Goal: Navigation & Orientation: Find specific page/section

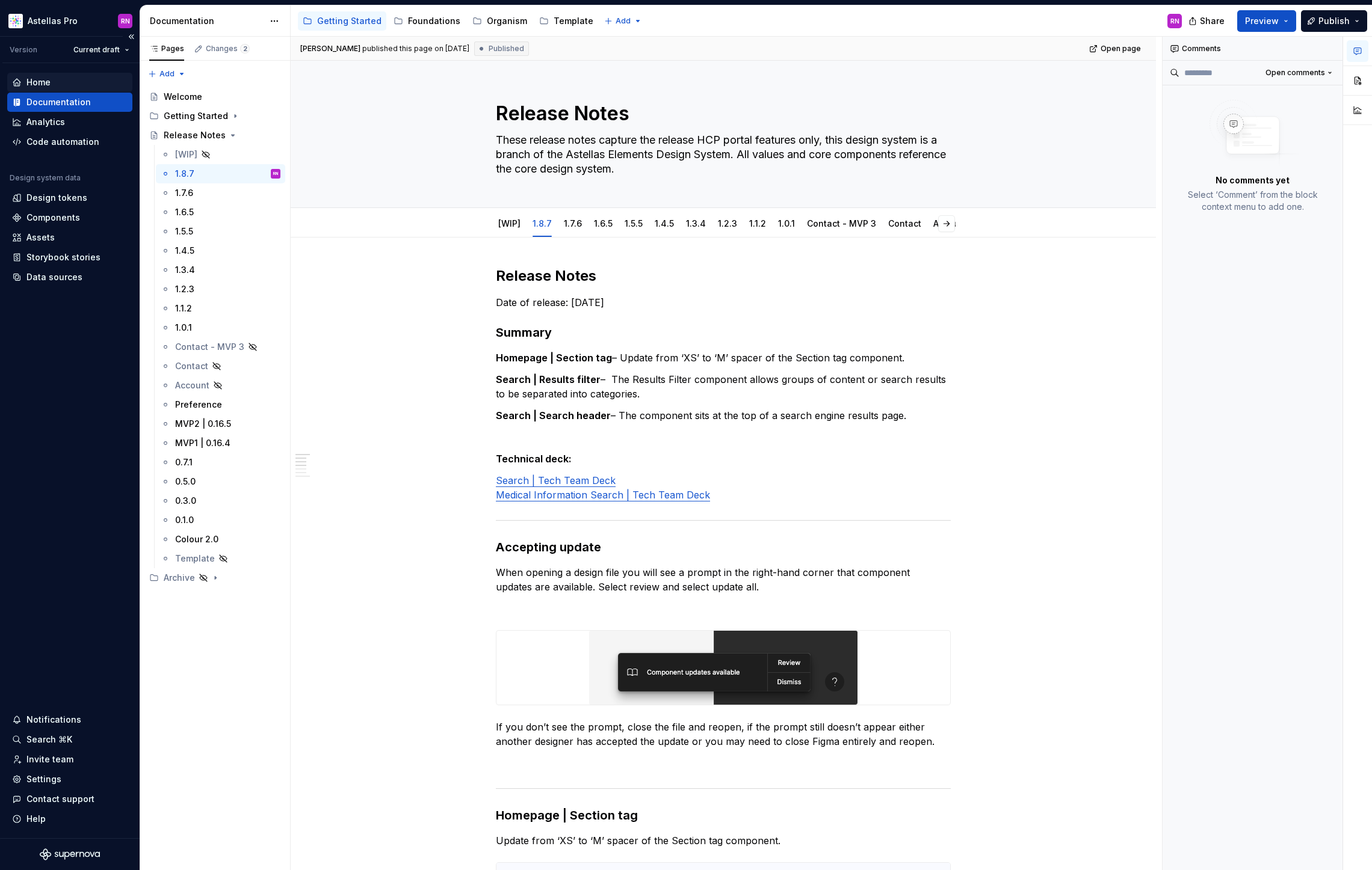
click at [43, 81] on div "Home" at bounding box center [38, 82] width 24 height 12
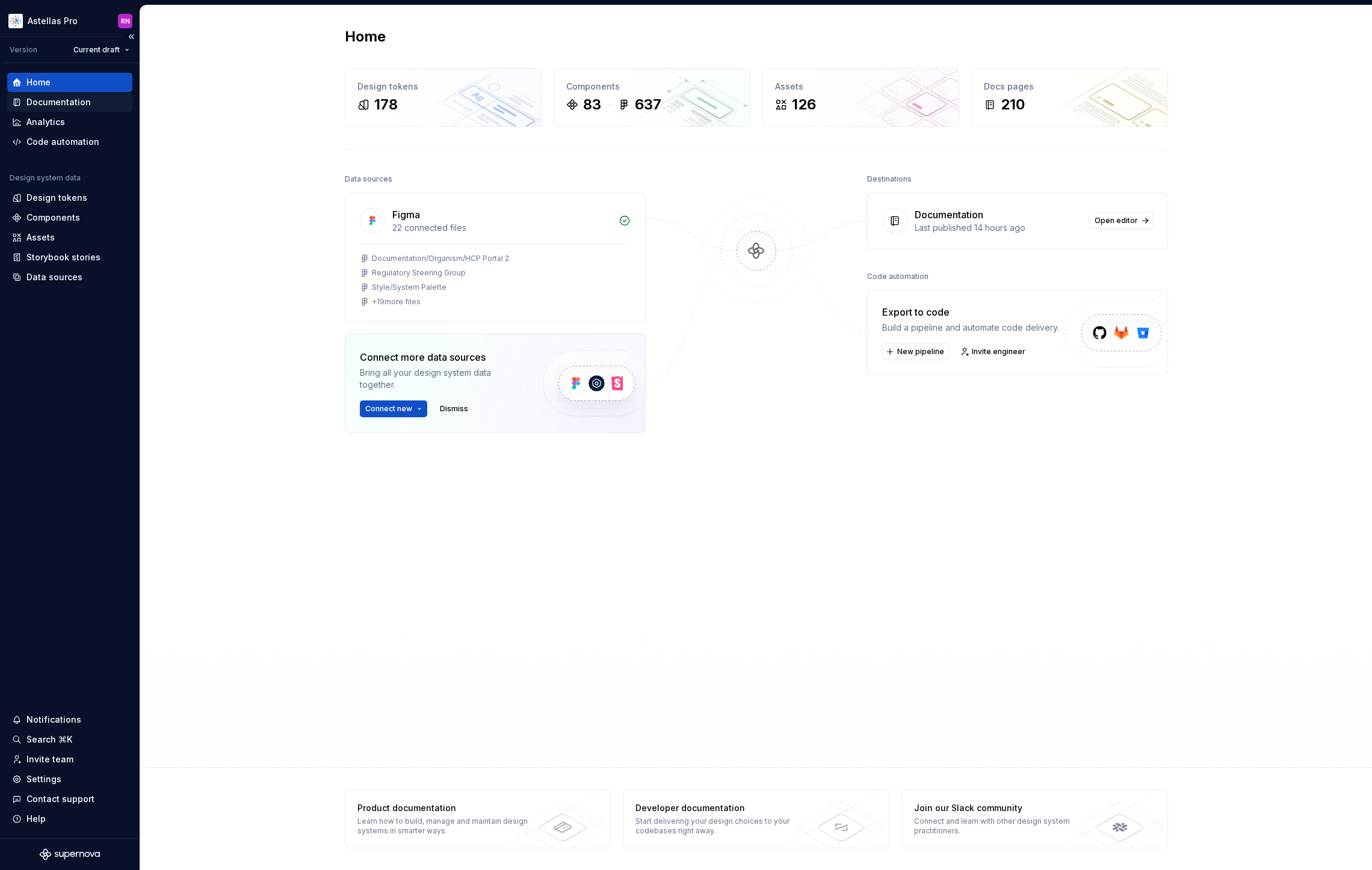
click at [40, 96] on div "Documentation" at bounding box center [58, 101] width 64 height 12
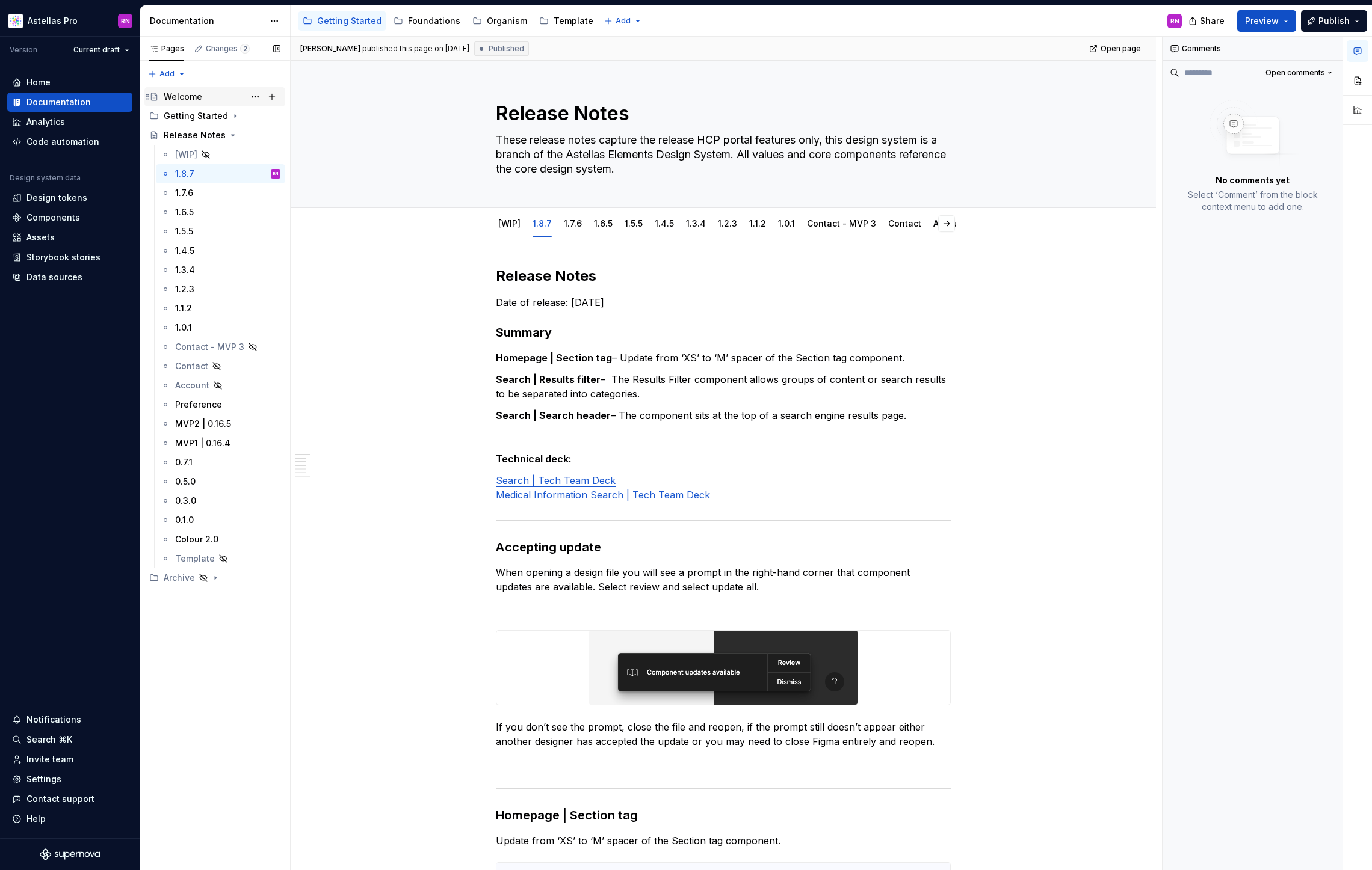
type textarea "*"
click at [41, 80] on div "Home" at bounding box center [38, 82] width 24 height 12
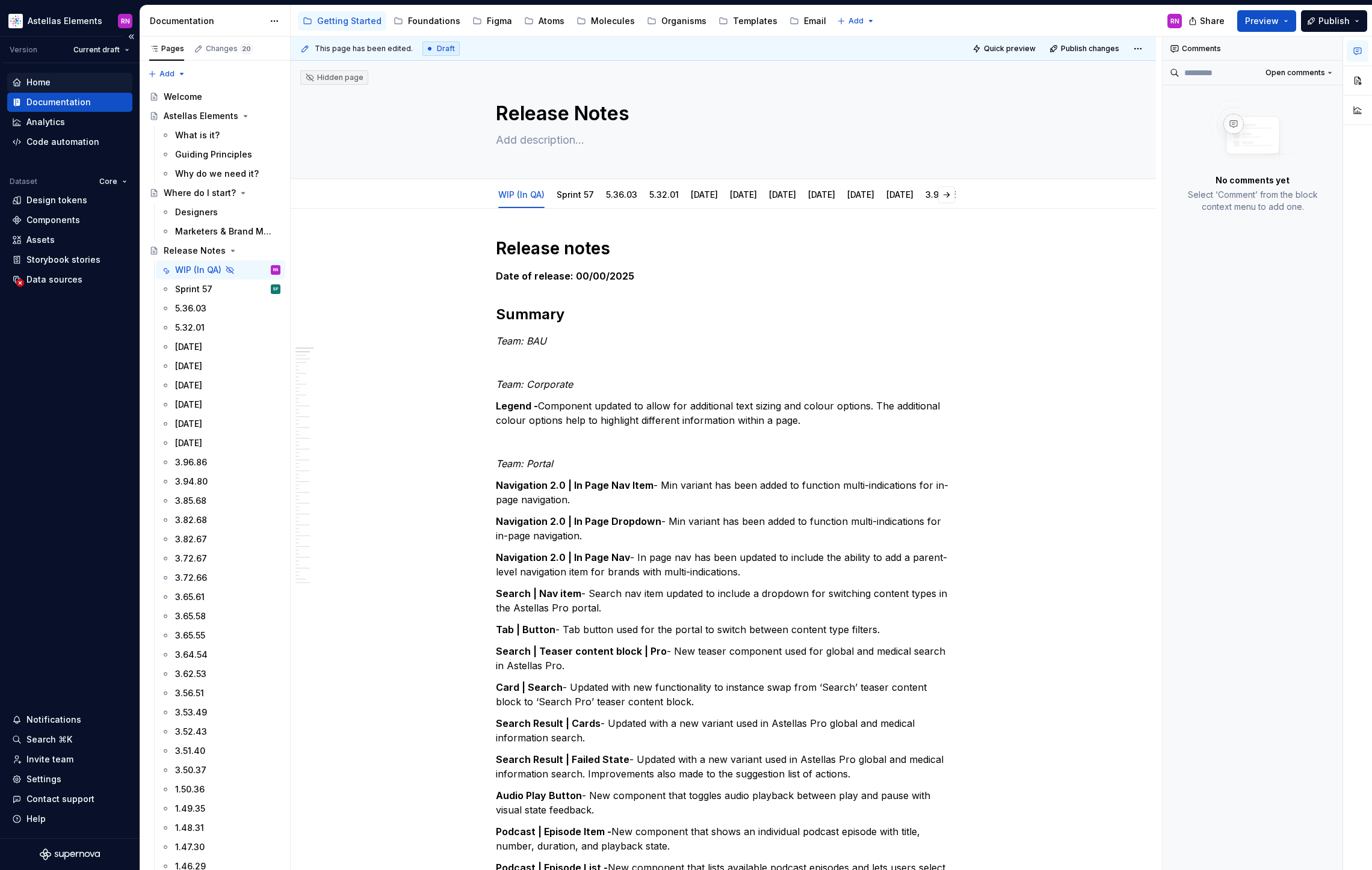
click at [37, 82] on div "Home" at bounding box center [38, 82] width 24 height 12
